Goal: Information Seeking & Learning: Check status

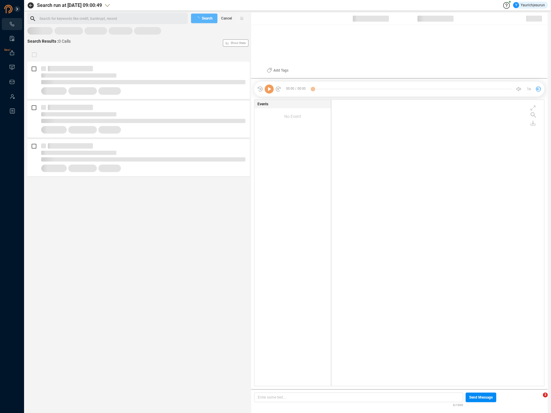
scroll to position [285, 210]
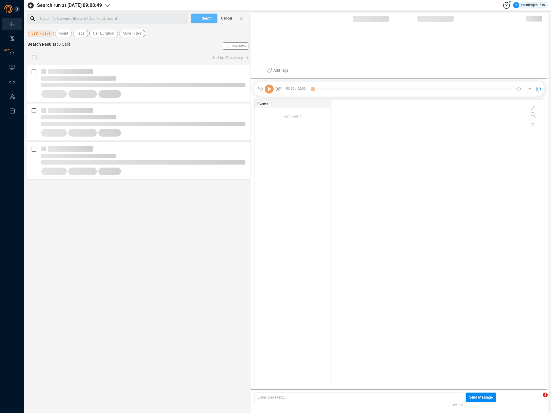
click at [36, 36] on span "Last 7 days" at bounding box center [41, 34] width 19 height 8
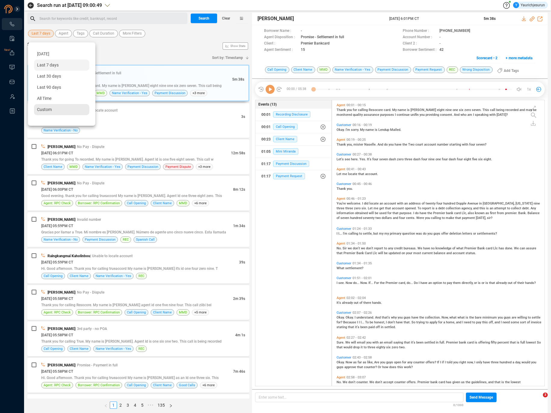
scroll to position [285, 209]
click at [44, 110] on span "Custom" at bounding box center [44, 109] width 15 height 5
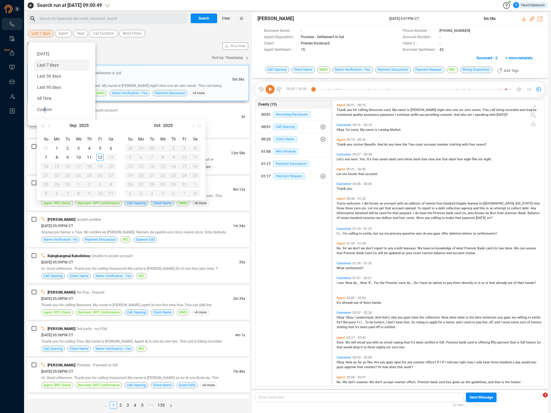
type input "2025-09-10"
type input "2025-09-01"
click at [55, 148] on div "1" at bounding box center [56, 148] width 7 height 7
type input "2025-09-12"
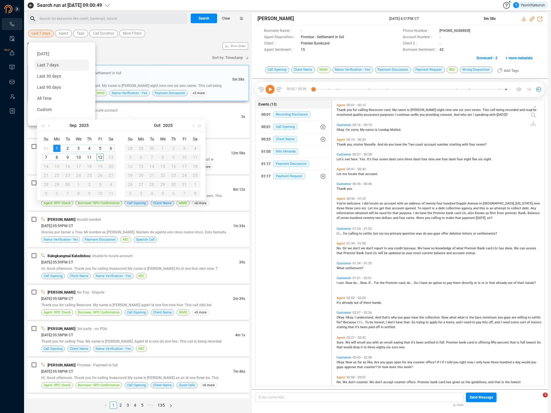
click at [98, 157] on div "12" at bounding box center [100, 157] width 7 height 7
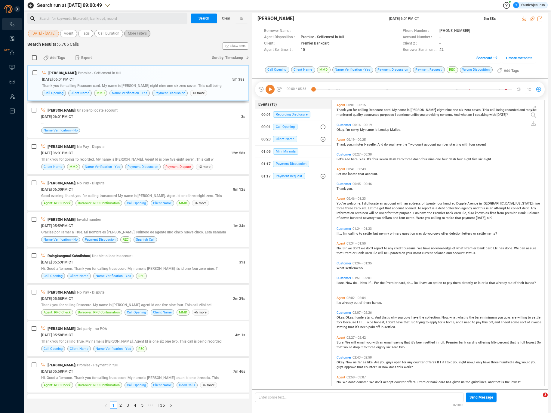
click at [131, 36] on span "More Filters" at bounding box center [137, 34] width 19 height 8
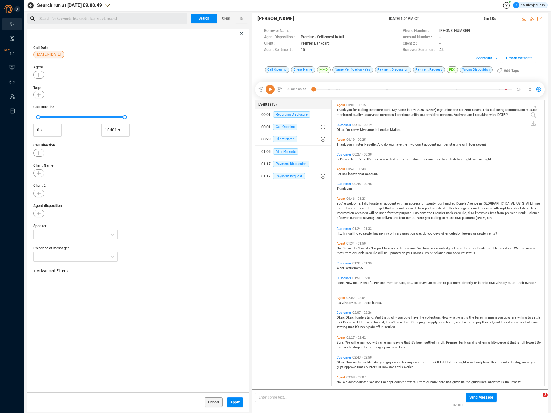
click at [53, 268] on span "+ Advanced Filters" at bounding box center [50, 270] width 34 height 5
click at [52, 271] on span "+ Advanced Filters" at bounding box center [50, 270] width 34 height 5
click at [52, 266] on div "Call Date 01 Sep - 12 Sep Agent Tags Call Duration 0 s 10401 s Call Direction C…" at bounding box center [138, 216] width 222 height 354
click at [50, 268] on span "+ Advanced Filters" at bounding box center [50, 270] width 34 height 5
click at [55, 319] on span "Phone Number" at bounding box center [53, 321] width 28 height 5
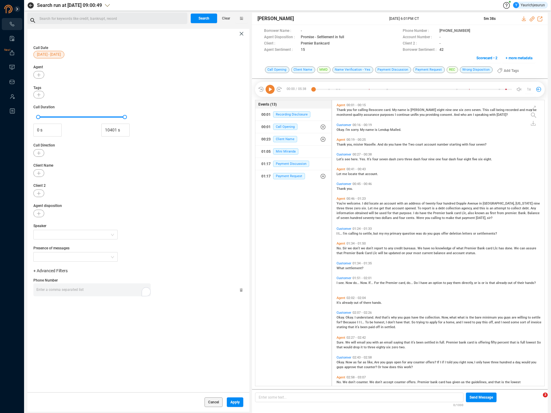
click at [95, 288] on div "Enter a comma separated list ﻿" at bounding box center [93, 289] width 114 height 13
click at [232, 403] on span "Apply" at bounding box center [234, 402] width 9 height 10
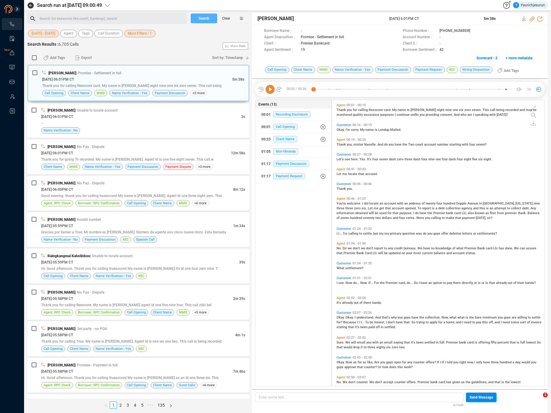
click at [202, 21] on span "Search" at bounding box center [204, 19] width 11 height 10
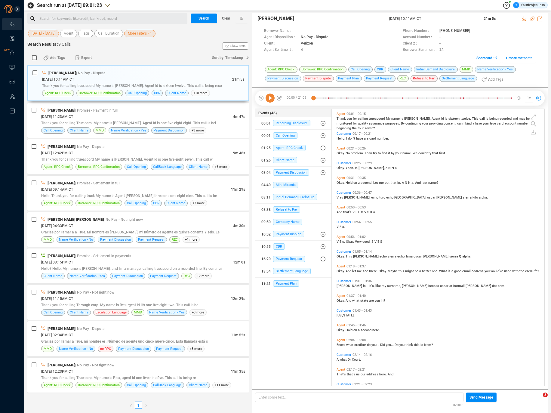
click at [136, 35] on span "More Filters • 1" at bounding box center [140, 34] width 24 height 8
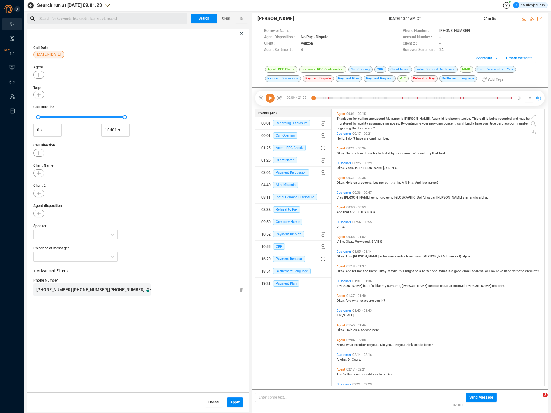
click at [212, 401] on span "Cancel" at bounding box center [214, 402] width 11 height 10
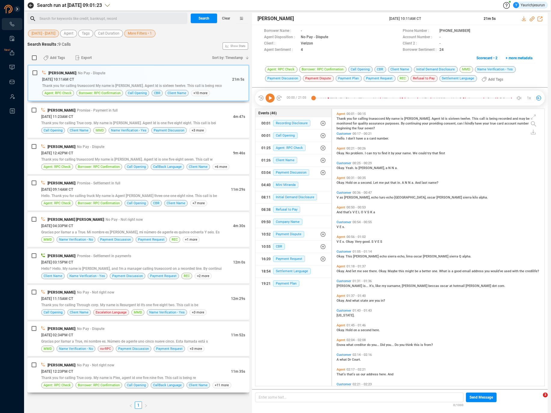
click at [172, 375] on div "Thank you for calling True corp. My name is Plex, agent id one five nine five. …" at bounding box center [143, 378] width 204 height 6
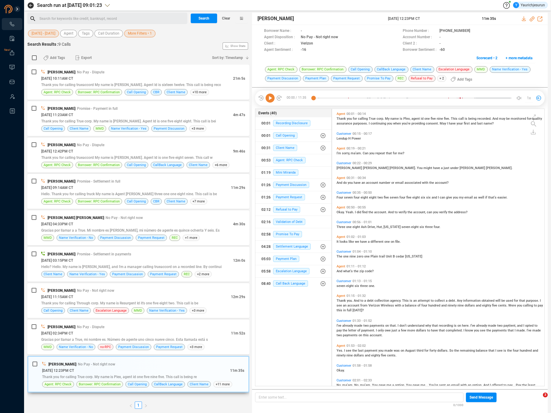
click at [207, 371] on div "09/02/2025 @ 12:23PM CT" at bounding box center [136, 370] width 188 height 6
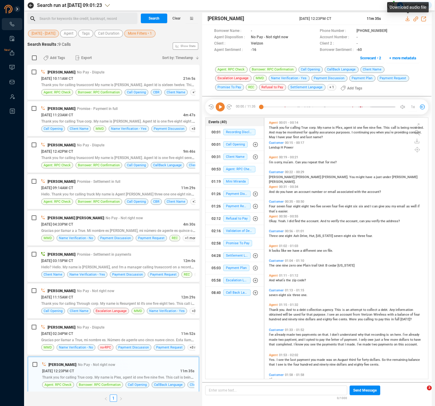
click at [409, 19] on icon at bounding box center [408, 18] width 5 height 5
click at [107, 325] on div "Alexa Mendoza | No Pay - Dispute" at bounding box center [118, 327] width 154 height 6
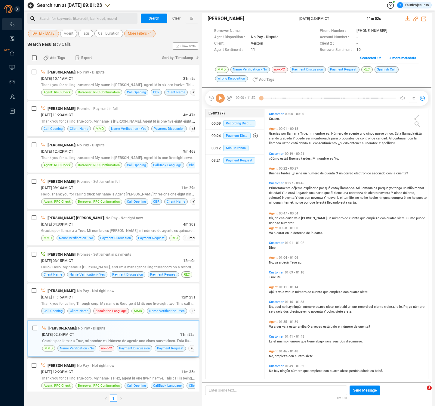
scroll to position [268, 161]
click at [407, 18] on icon at bounding box center [408, 18] width 4 height 5
click at [98, 73] on div "Bob Rogers | No Pay - Dispute" at bounding box center [118, 72] width 154 height 6
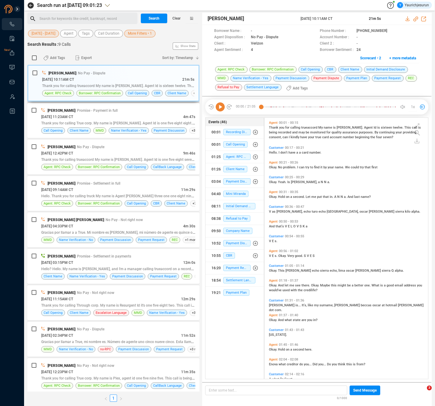
scroll to position [260, 161]
click at [406, 18] on icon at bounding box center [408, 18] width 5 height 5
click at [115, 226] on div "09/03/2025 @ 04:33PM CT" at bounding box center [112, 226] width 142 height 6
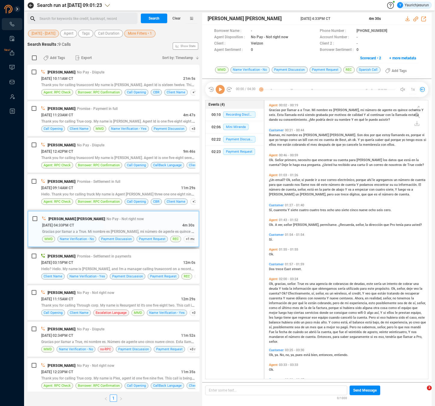
scroll to position [277, 161]
click at [408, 19] on icon at bounding box center [408, 18] width 4 height 5
click at [93, 145] on span "| No Pay - Dispute" at bounding box center [89, 145] width 29 height 4
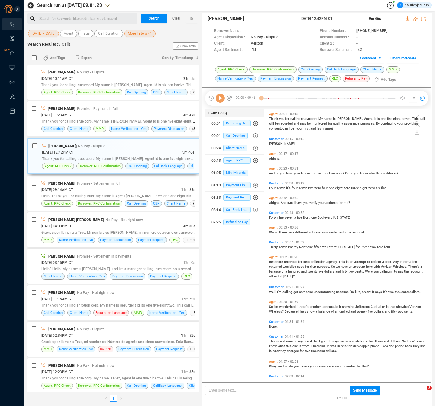
scroll to position [268, 161]
click at [406, 18] on icon at bounding box center [408, 18] width 4 height 5
click at [123, 108] on div "Dana Goulden | Promise - Payment in full" at bounding box center [118, 108] width 154 height 6
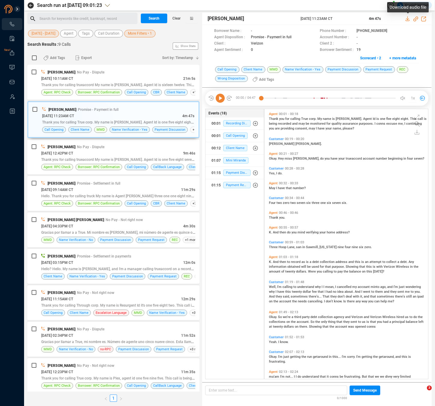
click at [408, 18] on icon at bounding box center [408, 18] width 5 height 5
click at [149, 189] on div "09/04/2025 @ 09:14AM CT" at bounding box center [111, 189] width 140 height 6
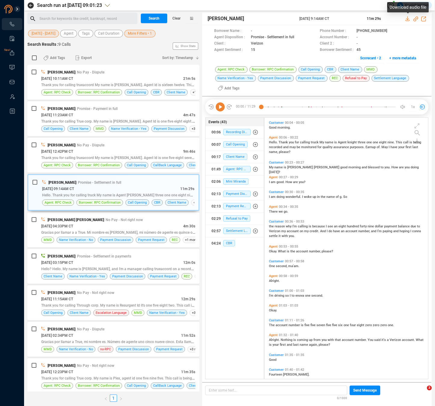
click at [407, 17] on icon at bounding box center [408, 18] width 5 height 5
click at [73, 372] on span "09/02/2025 @ 12:23PM CT" at bounding box center [57, 372] width 32 height 4
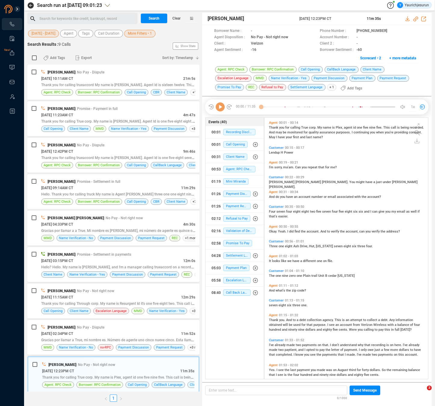
scroll to position [260, 161]
click at [408, 18] on icon at bounding box center [408, 18] width 5 height 5
click at [110, 329] on div "Alexa Mendoza | No Pay - Dispute" at bounding box center [118, 327] width 154 height 6
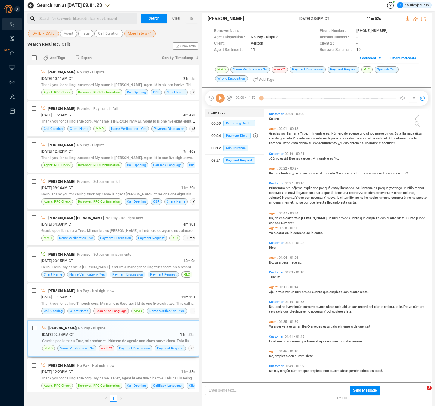
scroll to position [268, 161]
click at [407, 18] on icon at bounding box center [408, 18] width 5 height 5
click at [89, 76] on div "09/09/2025 @ 10:11AM CT" at bounding box center [112, 78] width 142 height 6
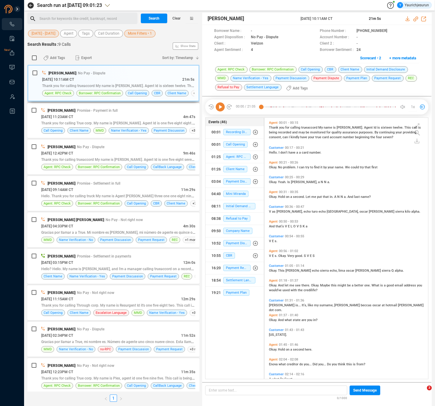
scroll to position [260, 161]
click at [408, 19] on icon at bounding box center [408, 18] width 5 height 5
click at [125, 160] on span "Thank you for calling trueaccord My name is Christine. Agent Id is one five eig…" at bounding box center [127, 159] width 172 height 5
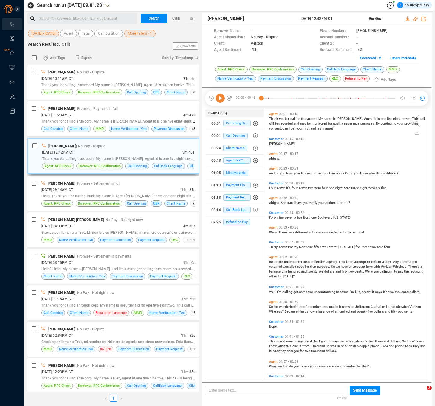
scroll to position [268, 161]
click at [104, 226] on div "09/03/2025 @ 04:33PM CT" at bounding box center [112, 226] width 142 height 6
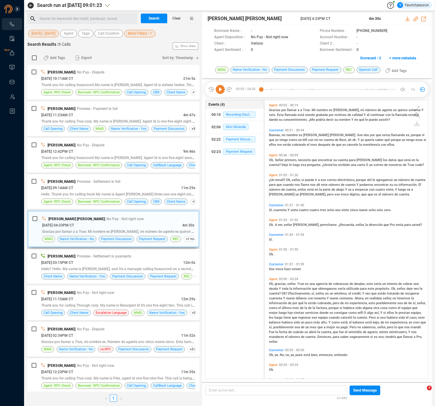
scroll to position [277, 161]
click at [408, 19] on icon at bounding box center [408, 18] width 4 height 5
click at [106, 153] on div "09/04/2025 @ 12:42PM CT" at bounding box center [112, 151] width 142 height 6
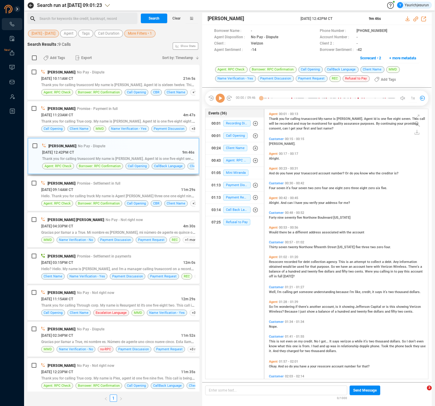
scroll to position [268, 161]
click at [407, 20] on icon at bounding box center [408, 18] width 5 height 5
click at [103, 112] on div "09/08/2025 @ 11:23AM CT" at bounding box center [112, 115] width 142 height 6
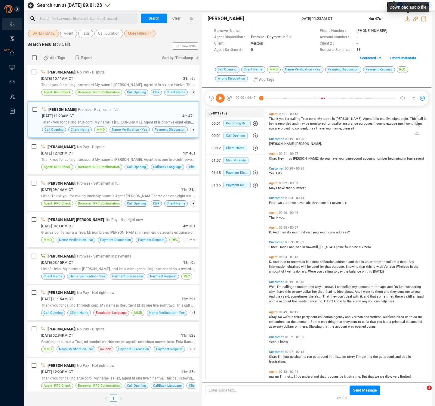
click at [408, 20] on icon at bounding box center [408, 18] width 5 height 5
click at [92, 192] on div "09/04/2025 @ 09:14AM CT" at bounding box center [111, 189] width 140 height 6
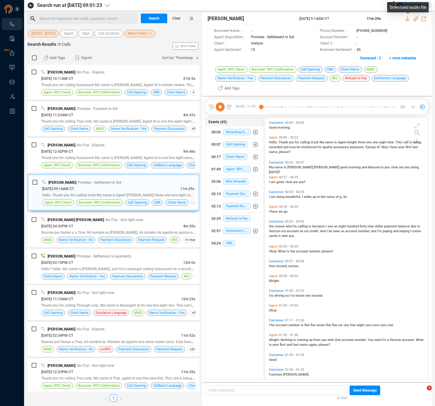
click at [407, 19] on icon at bounding box center [408, 18] width 5 height 5
click at [111, 296] on div "09/03/2025 @ 11:15AM CT" at bounding box center [111, 298] width 140 height 6
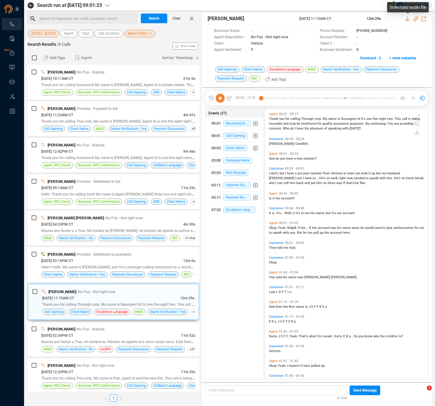
click at [407, 18] on icon at bounding box center [408, 18] width 5 height 5
